Goal: Communication & Community: Answer question/provide support

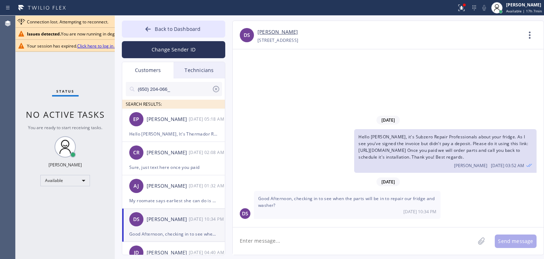
click at [195, 19] on div "Back to Dashboard Change Sender ID Customers Technicians (650) 204-066_ SEARCH …" at bounding box center [330, 137] width 430 height 243
click at [186, 27] on span "Back to Dashboard" at bounding box center [178, 29] width 46 height 7
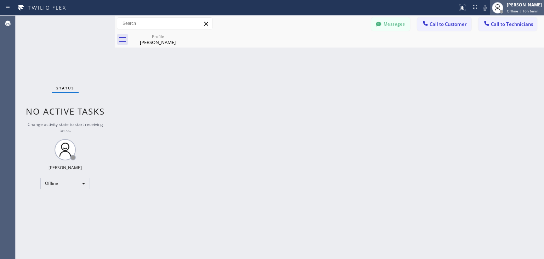
click at [495, 4] on div at bounding box center [498, 8] width 16 height 16
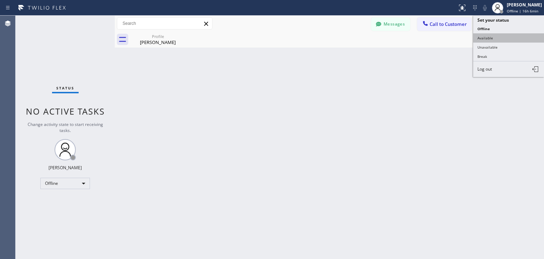
drag, startPoint x: 512, startPoint y: 32, endPoint x: 512, endPoint y: 37, distance: 5.7
click at [512, 37] on ul "Set your status Offline Available Unavailable Break Log out" at bounding box center [509, 46] width 71 height 61
click at [512, 37] on button "Available" at bounding box center [509, 37] width 71 height 9
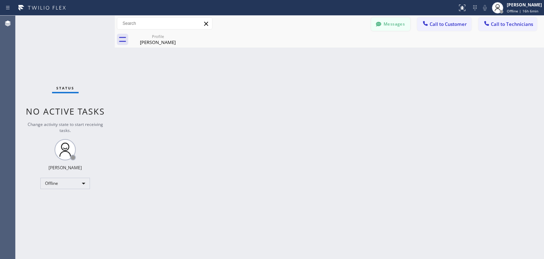
click at [401, 25] on button "Messages" at bounding box center [390, 23] width 39 height 13
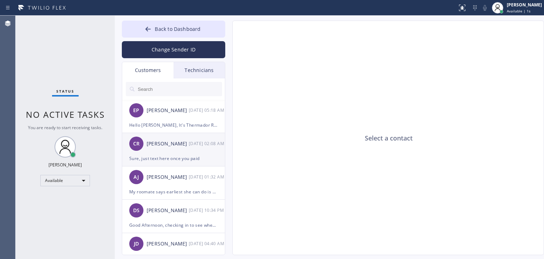
click at [197, 148] on div "CR [PERSON_NAME] [DATE] 02:08 AM" at bounding box center [173, 143] width 103 height 21
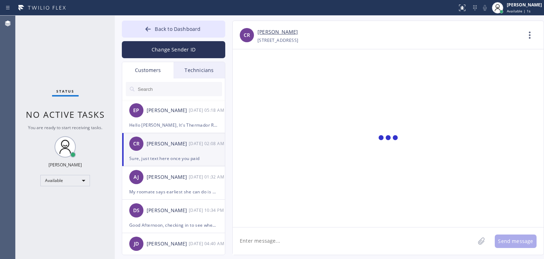
scroll to position [90, 0]
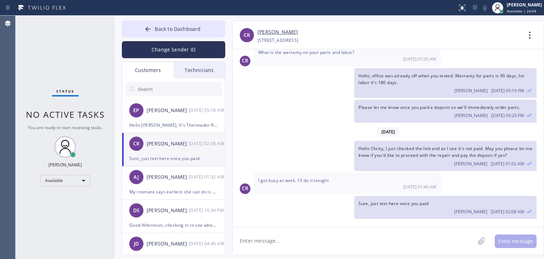
click at [282, 233] on textarea at bounding box center [354, 240] width 242 height 27
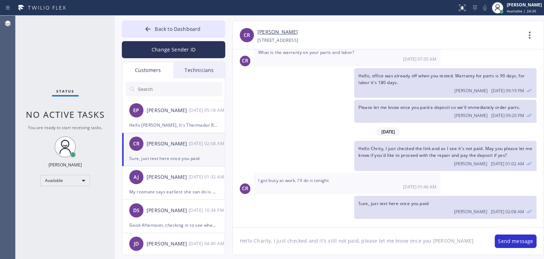
type textarea "Hello Charity, I just checked and it's still not paid, please let me know once …"
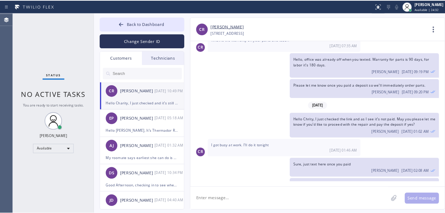
scroll to position [122, 0]
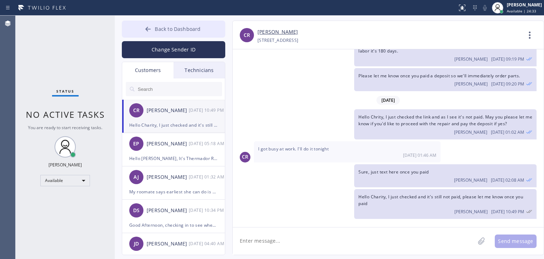
click at [166, 27] on span "Back to Dashboard" at bounding box center [178, 29] width 46 height 7
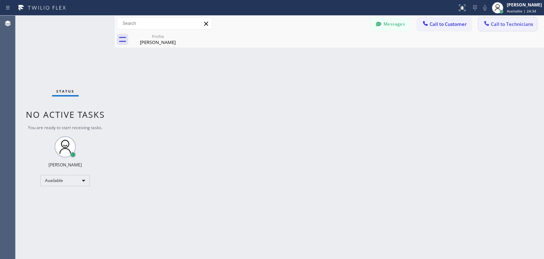
click at [519, 26] on span "Call to Technicians" at bounding box center [512, 24] width 42 height 6
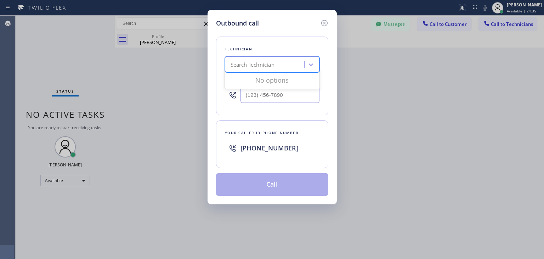
click at [271, 63] on div "Search Technician" at bounding box center [253, 65] width 44 height 8
click at [325, 22] on icon at bounding box center [324, 23] width 9 height 9
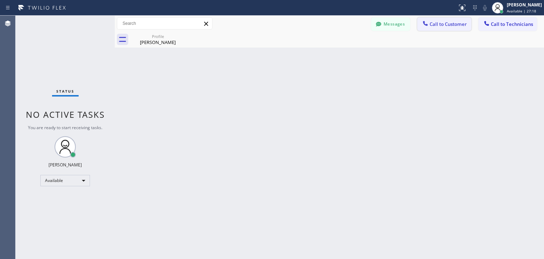
click at [443, 19] on button "Call to Customer" at bounding box center [445, 23] width 54 height 13
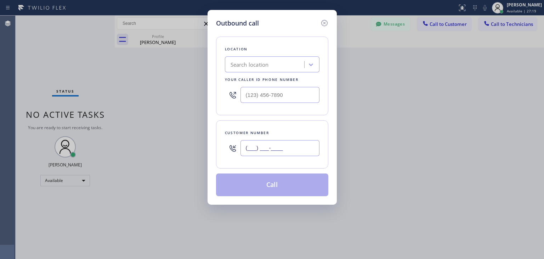
click at [271, 145] on input "(___) ___-____" at bounding box center [280, 148] width 79 height 16
paste input "650) 302-7978"
type input "[PHONE_NUMBER]"
click at [280, 62] on div "Search location" at bounding box center [265, 64] width 77 height 12
paste input "Thermador Appliance Repair Zone Mountain View"
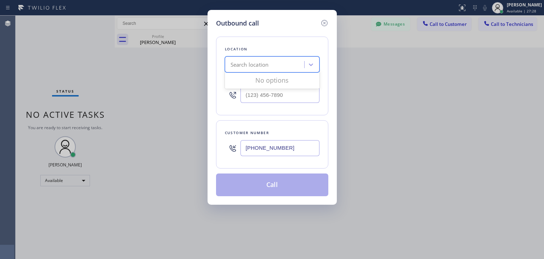
type input "Thermador Appliance Repair Zone Mountain View"
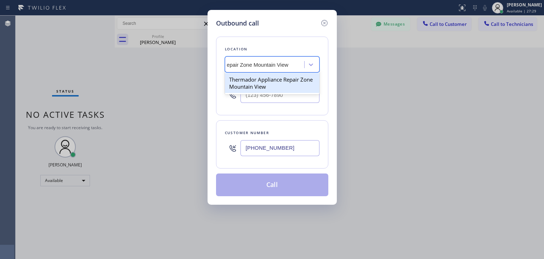
click at [279, 88] on div "Thermador Appliance Repair Zone Mountain View" at bounding box center [272, 83] width 95 height 20
type input "[PHONE_NUMBER]"
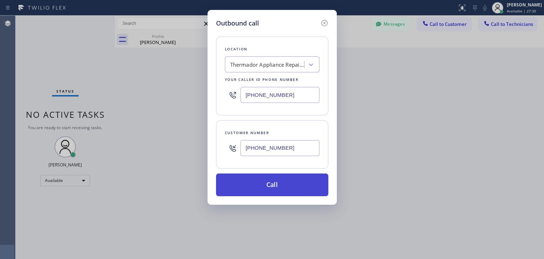
click at [256, 190] on button "Call" at bounding box center [272, 184] width 112 height 23
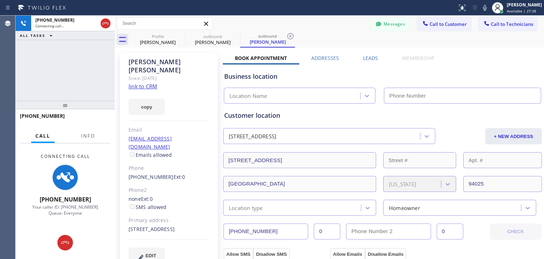
type input "[PHONE_NUMBER]"
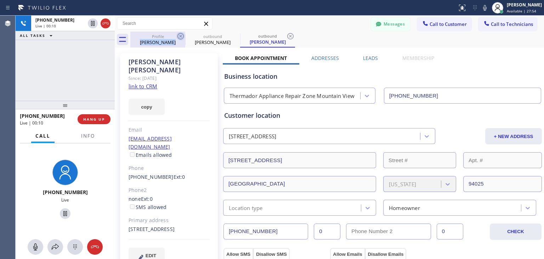
click at [178, 37] on div "Profile [PERSON_NAME]" at bounding box center [157, 40] width 55 height 16
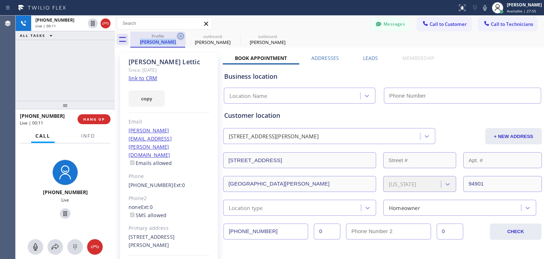
click at [178, 37] on icon at bounding box center [181, 36] width 9 height 9
type input "[PHONE_NUMBER]"
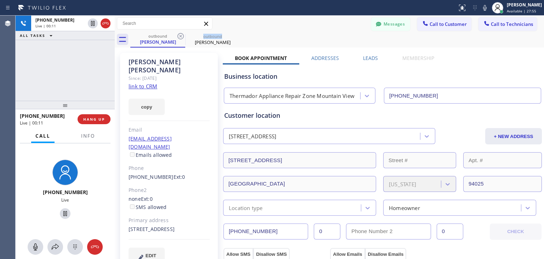
click at [178, 37] on icon at bounding box center [181, 36] width 9 height 9
click at [0, 0] on icon at bounding box center [0, 0] width 0 height 0
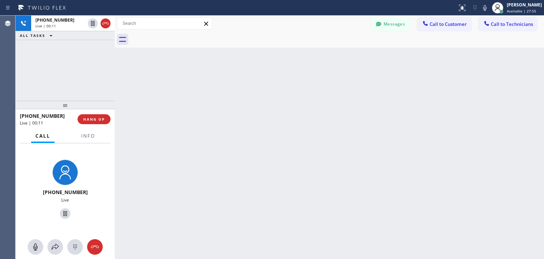
click at [178, 37] on div at bounding box center [337, 40] width 414 height 16
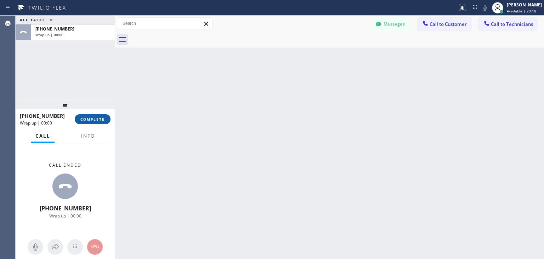
click at [91, 121] on span "COMPLETE" at bounding box center [92, 119] width 24 height 5
click at [503, 18] on button "Call to Technicians" at bounding box center [508, 23] width 58 height 13
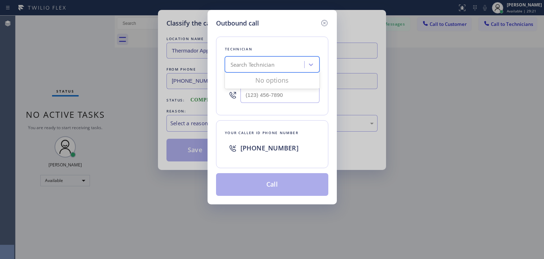
click at [262, 60] on div "Search Technician" at bounding box center [265, 64] width 77 height 12
type input "[PERSON_NAME]"
click at [274, 80] on div "[PERSON_NAME]" at bounding box center [272, 79] width 95 height 13
type input "[PHONE_NUMBER]"
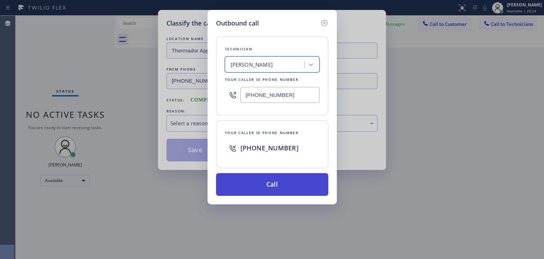
click at [264, 178] on button "Call" at bounding box center [272, 184] width 112 height 23
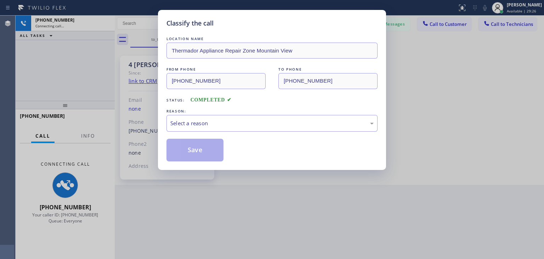
scroll to position [95, 0]
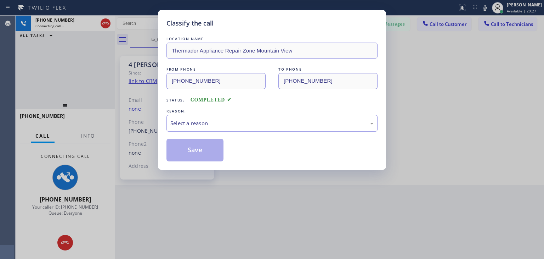
click at [323, 133] on div "LOCATION NAME Thermador Appliance Repair Zone Mountain View FROM PHONE [PHONE_N…" at bounding box center [272, 98] width 211 height 126
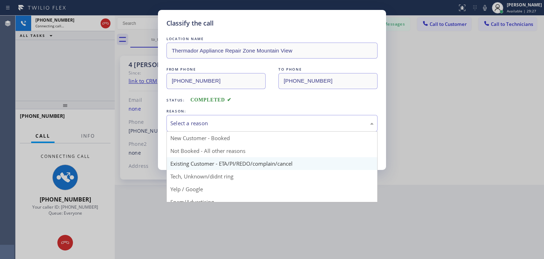
drag, startPoint x: 321, startPoint y: 124, endPoint x: 288, endPoint y: 167, distance: 54.2
click at [288, 131] on div "Select a reason New Customer - Booked Not Booked - All other reasons Existing C…" at bounding box center [272, 123] width 211 height 17
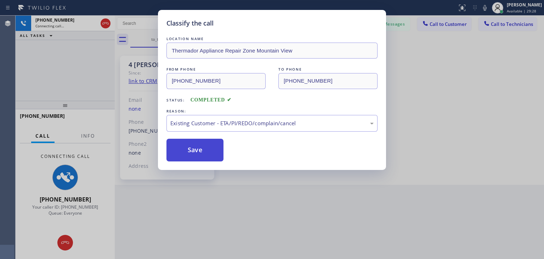
drag, startPoint x: 288, startPoint y: 167, endPoint x: 181, endPoint y: 140, distance: 110.0
click at [181, 140] on button "Save" at bounding box center [195, 150] width 57 height 23
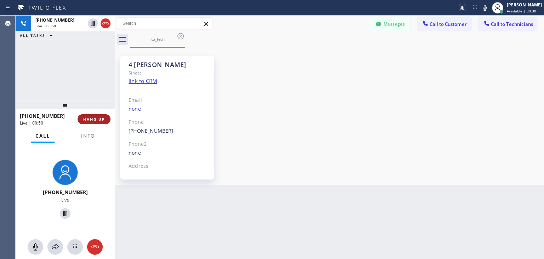
click at [93, 119] on span "HANG UP" at bounding box center [94, 119] width 22 height 5
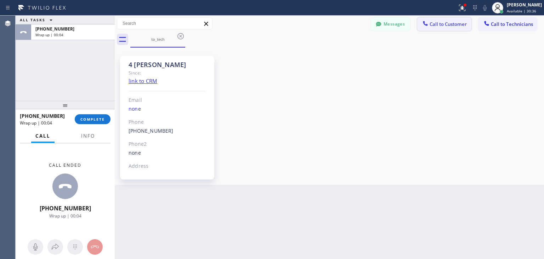
click at [469, 24] on button "Call to Customer" at bounding box center [445, 23] width 54 height 13
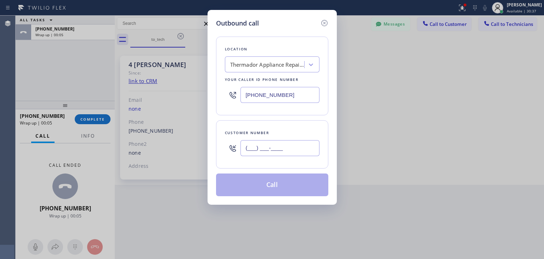
paste input "650) 302-7978"
click at [272, 151] on input "[PHONE_NUMBER]" at bounding box center [280, 148] width 79 height 16
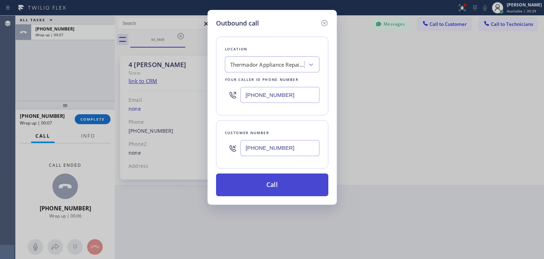
type input "[PHONE_NUMBER]"
click at [275, 187] on button "Call" at bounding box center [272, 184] width 112 height 23
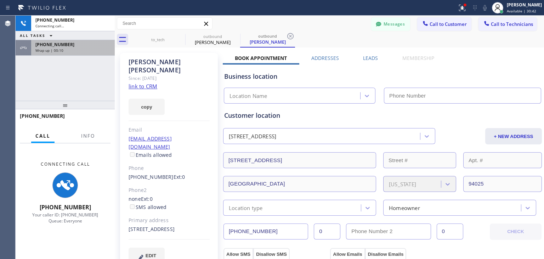
click at [97, 49] on div "Wrap up | 00:10" at bounding box center [72, 50] width 75 height 5
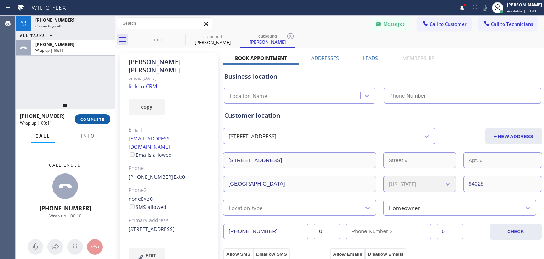
click at [100, 115] on button "COMPLETE" at bounding box center [93, 119] width 36 height 10
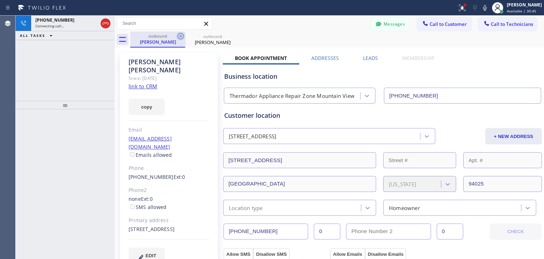
click at [180, 36] on icon at bounding box center [181, 36] width 6 height 6
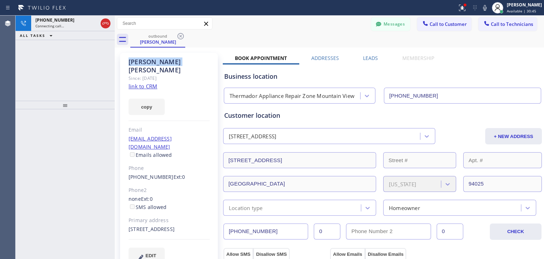
click at [180, 36] on icon at bounding box center [181, 36] width 6 height 6
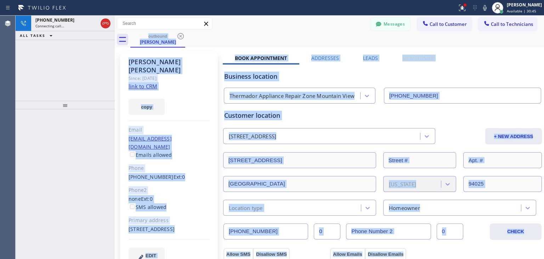
click at [180, 36] on div "outbound [PERSON_NAME]" at bounding box center [337, 40] width 414 height 16
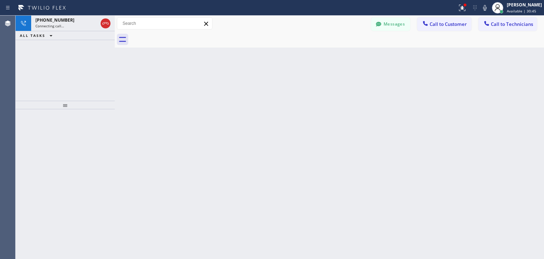
drag, startPoint x: 180, startPoint y: 36, endPoint x: 405, endPoint y: 247, distance: 308.4
click at [405, 247] on div "Back to Dashboard Change Sender ID Customers Technicians CR [PERSON_NAME] [DATE…" at bounding box center [330, 137] width 430 height 243
drag, startPoint x: 104, startPoint y: 25, endPoint x: 79, endPoint y: 102, distance: 80.8
click at [79, 102] on div "ALL TASKS ALL TASKS ACTIVE TASKS TASKS IN WRAP UP [PHONE_NUMBER] Wrap up | 00:00" at bounding box center [65, 137] width 99 height 243
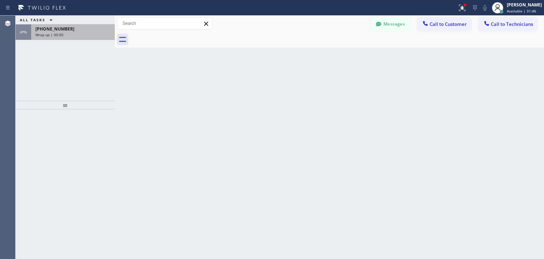
click at [87, 39] on div "[PHONE_NUMBER] Wrap up | 00:00" at bounding box center [71, 32] width 81 height 16
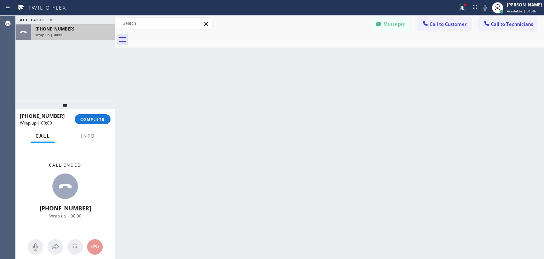
click at [87, 39] on div "[PHONE_NUMBER] Wrap up | 00:00" at bounding box center [71, 32] width 81 height 16
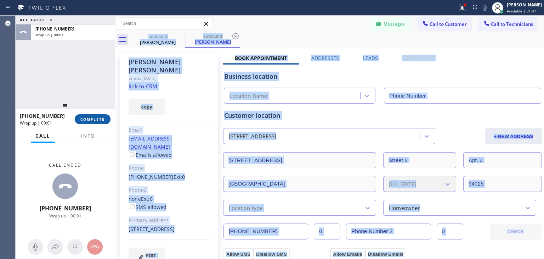
click at [100, 115] on button "COMPLETE" at bounding box center [93, 119] width 36 height 10
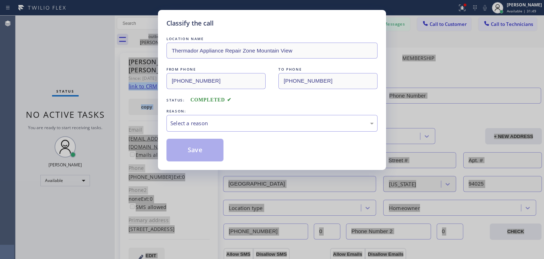
type input "[PHONE_NUMBER]"
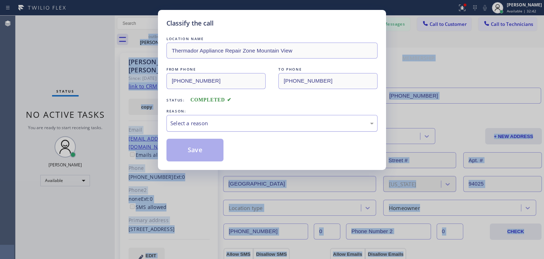
click at [310, 124] on div "Select a reason" at bounding box center [271, 123] width 203 height 8
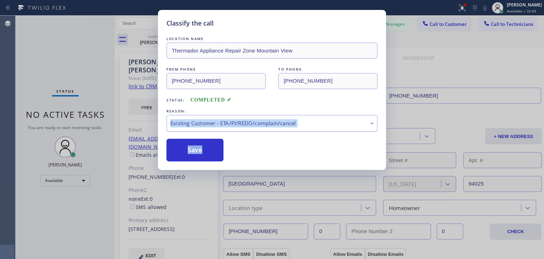
drag, startPoint x: 257, startPoint y: 166, endPoint x: 178, endPoint y: 119, distance: 91.7
click at [186, 134] on div "LOCATION NAME Thermador Appliance Repair Zone Mountain View FROM PHONE [PHONE_N…" at bounding box center [272, 98] width 211 height 126
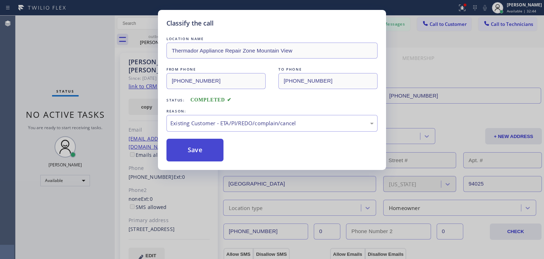
click at [196, 151] on button "Save" at bounding box center [195, 150] width 57 height 23
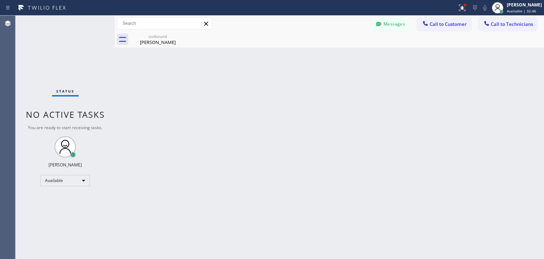
click at [449, 21] on span "Call to Customer" at bounding box center [448, 24] width 37 height 6
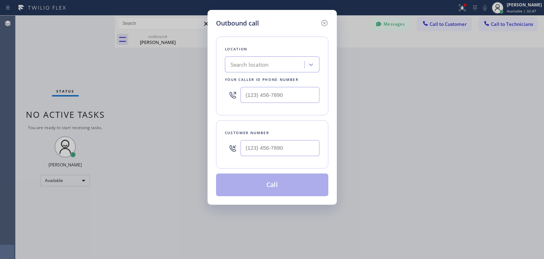
click at [271, 155] on div at bounding box center [280, 147] width 79 height 23
click at [290, 149] on input "(___) ___-____" at bounding box center [280, 148] width 79 height 16
paste input "408) 499-4178"
type input "[PHONE_NUMBER]"
click at [258, 69] on div "Search location" at bounding box center [265, 64] width 77 height 12
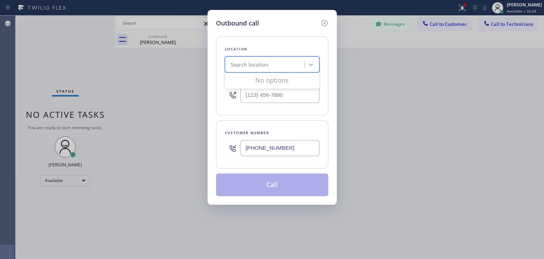
paste input "Subzero Repair Professionals"
type input "Subzero Repair Professionals"
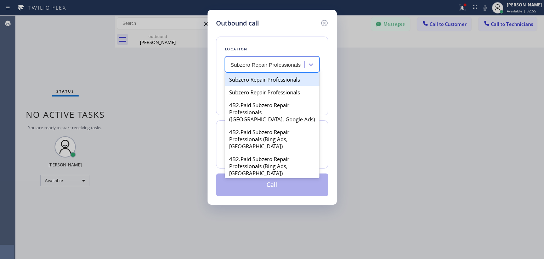
click at [278, 75] on div "Subzero Repair Professionals" at bounding box center [272, 79] width 95 height 13
type input "[PHONE_NUMBER]"
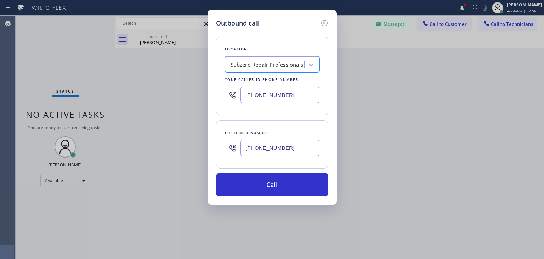
scroll to position [0, 0]
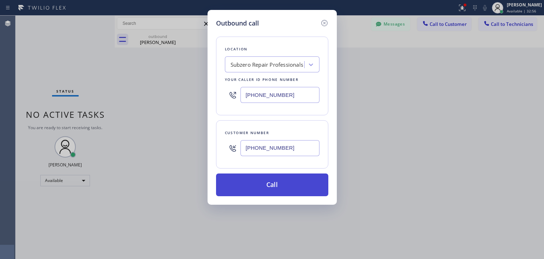
click at [271, 178] on button "Call" at bounding box center [272, 184] width 112 height 23
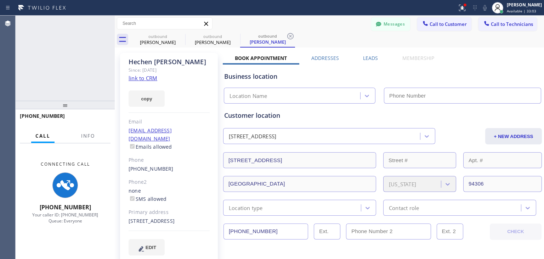
type input "[PHONE_NUMBER]"
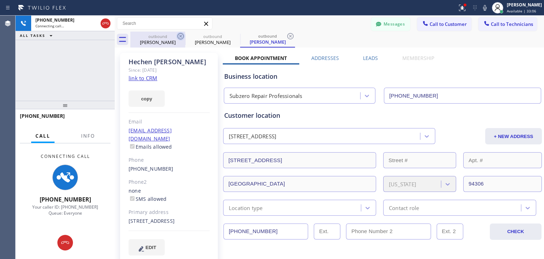
click at [184, 37] on icon at bounding box center [181, 36] width 9 height 9
click at [0, 0] on icon at bounding box center [0, 0] width 0 height 0
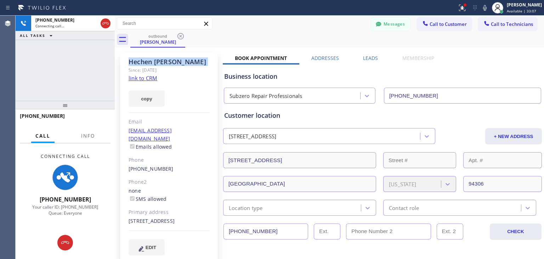
click at [184, 37] on icon at bounding box center [181, 36] width 9 height 9
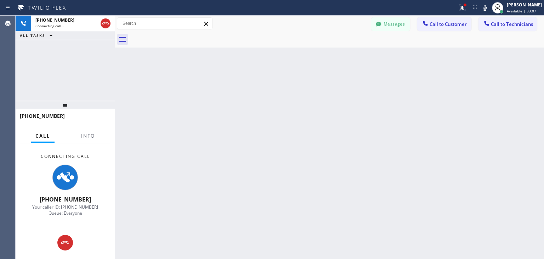
click at [184, 37] on div at bounding box center [337, 40] width 414 height 16
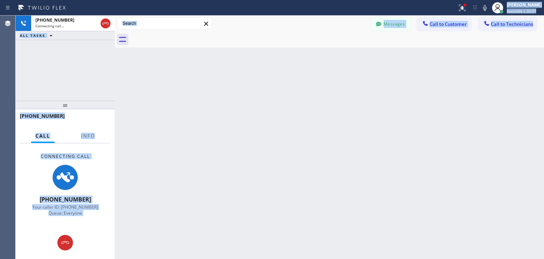
drag, startPoint x: 184, startPoint y: 37, endPoint x: 493, endPoint y: -31, distance: 315.7
click at [493, 0] on html "Status report Issues detected These issues could affect your workflow. Please c…" at bounding box center [272, 129] width 544 height 259
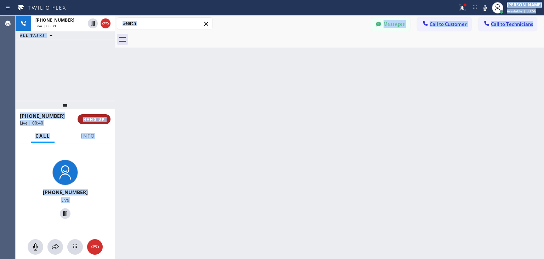
click at [95, 114] on button "HANG UP" at bounding box center [94, 119] width 33 height 10
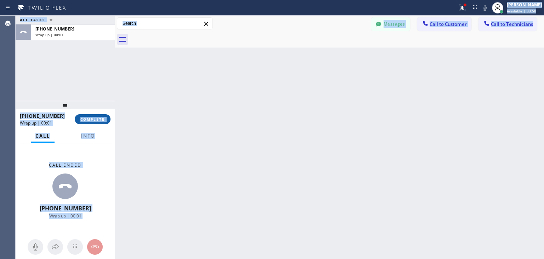
click at [95, 114] on button "COMPLETE" at bounding box center [93, 119] width 36 height 10
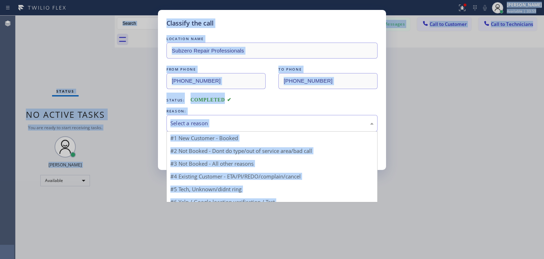
click at [290, 118] on div "Select a reason" at bounding box center [272, 123] width 211 height 17
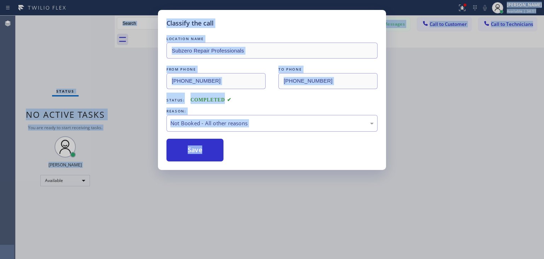
click at [296, 131] on div "LOCATION NAME Subzero Repair Professionals FROM PHONE [PHONE_NUMBER] TO PHONE […" at bounding box center [272, 98] width 211 height 126
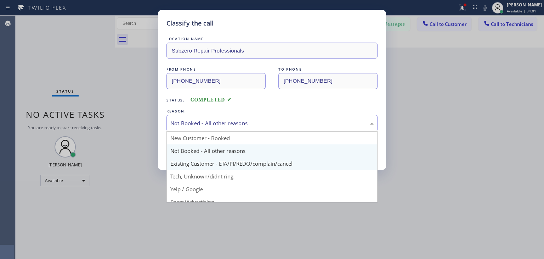
drag, startPoint x: 305, startPoint y: 121, endPoint x: 295, endPoint y: 165, distance: 45.1
click at [295, 131] on div "Not Booked - All other reasons New Customer - Booked Not Booked - All other rea…" at bounding box center [272, 123] width 211 height 17
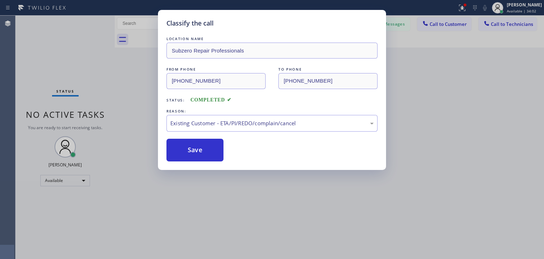
drag, startPoint x: 295, startPoint y: 165, endPoint x: 235, endPoint y: 159, distance: 60.2
click at [235, 159] on div "Save" at bounding box center [272, 150] width 211 height 23
click at [225, 157] on div "Save" at bounding box center [272, 150] width 211 height 23
click at [219, 156] on button "Save" at bounding box center [195, 150] width 57 height 23
